Goal: Use online tool/utility: Utilize a website feature to perform a specific function

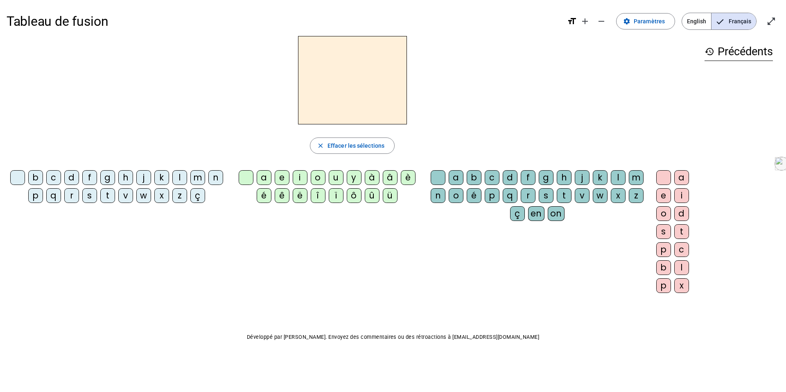
click at [221, 179] on div "n" at bounding box center [215, 177] width 15 height 15
click at [280, 178] on div "e" at bounding box center [282, 177] width 15 height 15
click at [249, 177] on div at bounding box center [246, 177] width 15 height 15
click at [301, 179] on div "i" at bounding box center [300, 177] width 15 height 15
click at [281, 177] on div "e" at bounding box center [282, 177] width 15 height 15
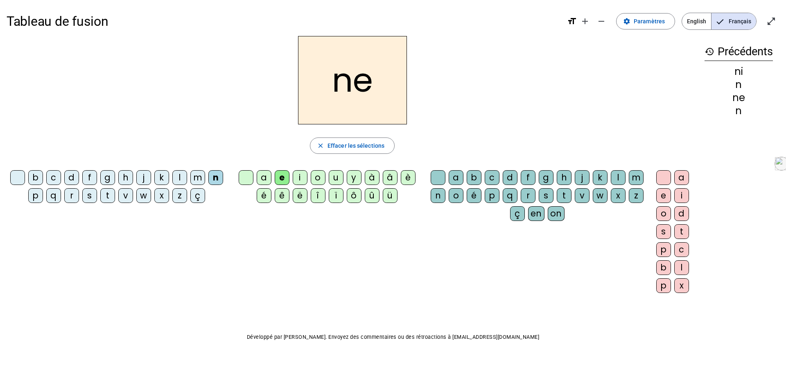
click at [146, 174] on div "j" at bounding box center [143, 177] width 15 height 15
click at [89, 198] on div "s" at bounding box center [89, 195] width 15 height 15
click at [389, 178] on div "â" at bounding box center [390, 177] width 15 height 15
click at [374, 179] on div "à" at bounding box center [372, 177] width 15 height 15
click at [265, 180] on div "a" at bounding box center [264, 177] width 15 height 15
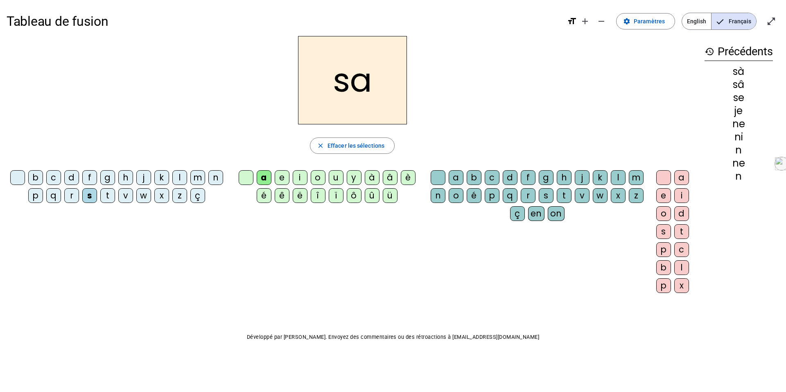
click at [102, 194] on div "t" at bounding box center [107, 195] width 15 height 15
click at [279, 195] on div "ê" at bounding box center [282, 195] width 15 height 15
click at [277, 181] on div "e" at bounding box center [282, 177] width 15 height 15
click at [20, 175] on div at bounding box center [17, 177] width 15 height 15
click at [337, 177] on div "u" at bounding box center [336, 177] width 15 height 15
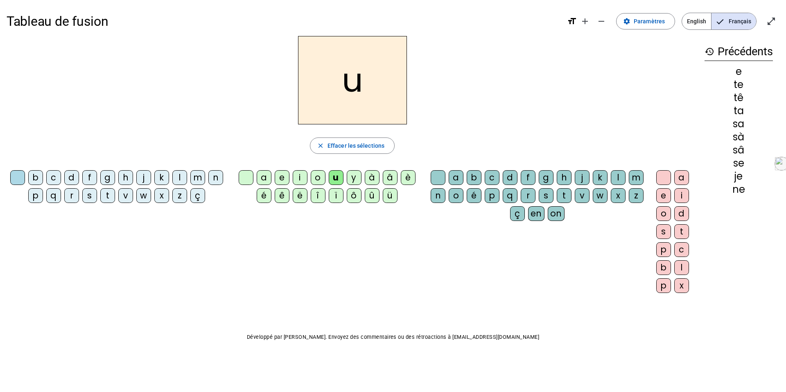
click at [108, 195] on div "t" at bounding box center [107, 195] width 15 height 15
click at [73, 180] on div "d" at bounding box center [71, 177] width 15 height 15
click at [490, 179] on div "c" at bounding box center [492, 177] width 15 height 15
click at [528, 200] on div "r" at bounding box center [528, 195] width 15 height 15
click at [201, 174] on div "m" at bounding box center [197, 177] width 15 height 15
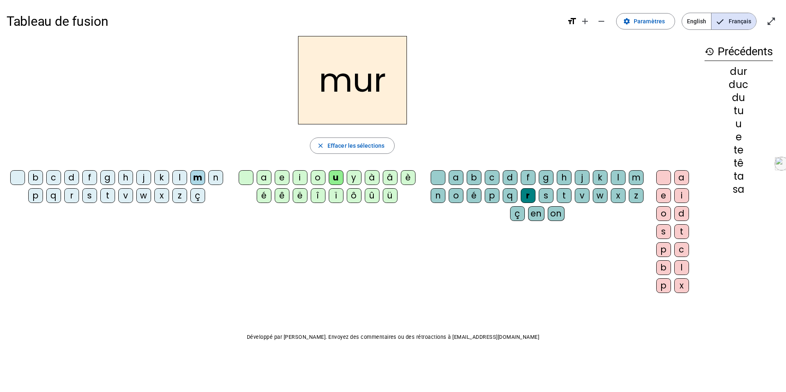
click at [91, 193] on div "s" at bounding box center [89, 195] width 15 height 15
